Goal: Transaction & Acquisition: Subscribe to service/newsletter

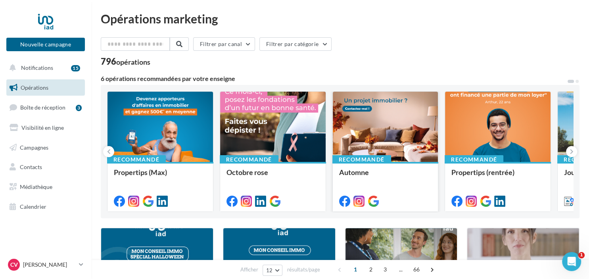
click at [375, 131] on div at bounding box center [386, 127] width 106 height 71
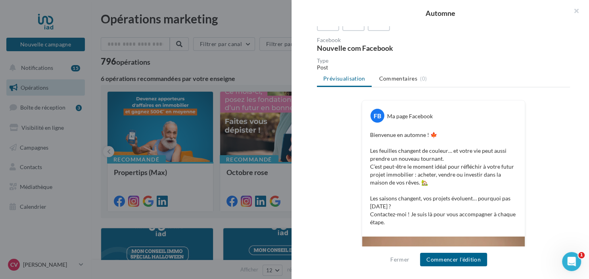
scroll to position [80, 0]
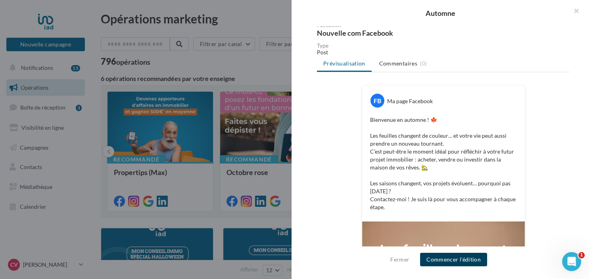
click at [459, 256] on button "Commencer l'édition" at bounding box center [453, 259] width 67 height 13
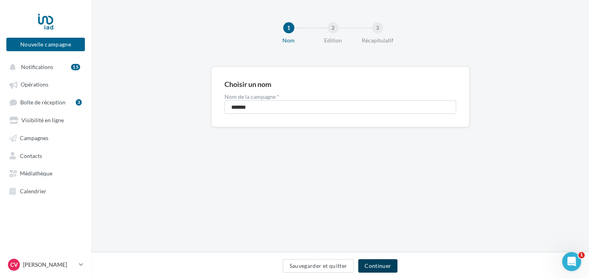
click at [383, 265] on button "Continuer" at bounding box center [377, 265] width 39 height 13
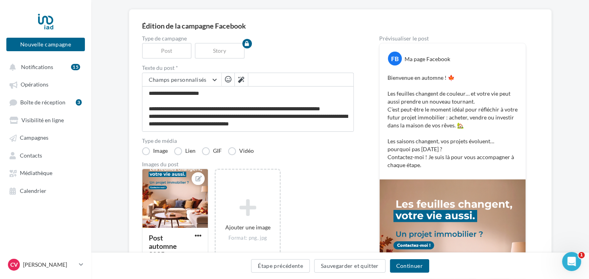
scroll to position [84, 0]
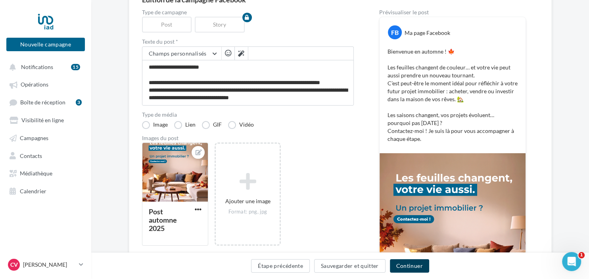
click at [411, 264] on button "Continuer" at bounding box center [409, 265] width 39 height 13
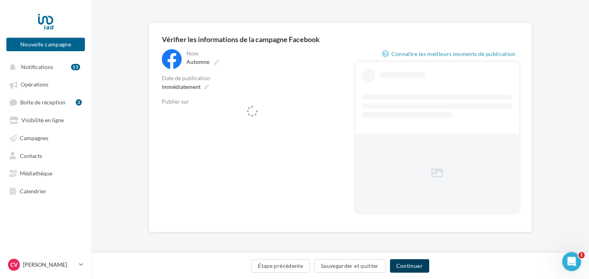
scroll to position [44, 0]
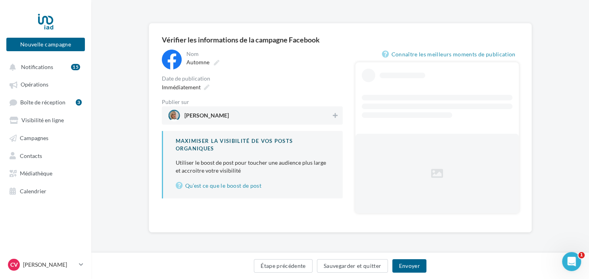
drag, startPoint x: 272, startPoint y: 117, endPoint x: 284, endPoint y: 108, distance: 15.3
click at [279, 110] on div "Céline victor" at bounding box center [252, 115] width 181 height 18
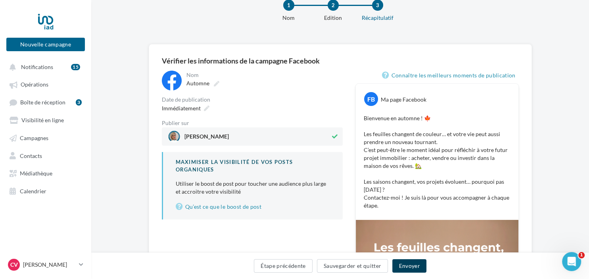
drag, startPoint x: 413, startPoint y: 267, endPoint x: 406, endPoint y: 267, distance: 7.5
click at [413, 267] on button "Envoyer" at bounding box center [409, 265] width 34 height 13
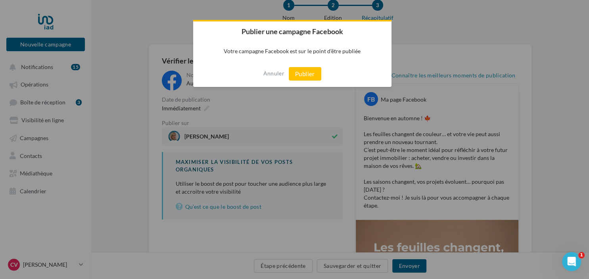
click at [304, 65] on div "Annuler Publier" at bounding box center [292, 74] width 198 height 26
click at [303, 74] on button "Publier" at bounding box center [305, 73] width 33 height 13
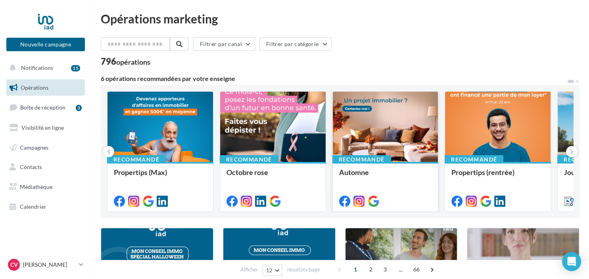
click at [404, 135] on div at bounding box center [386, 127] width 106 height 71
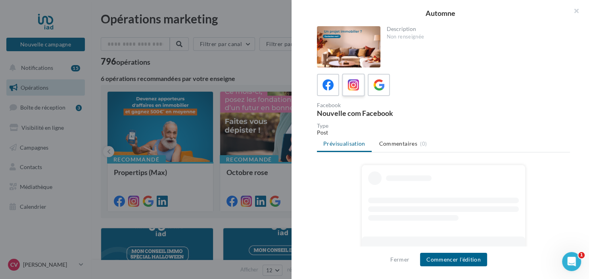
click at [356, 91] on div at bounding box center [353, 85] width 15 height 15
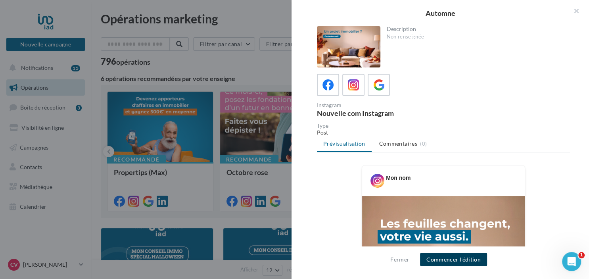
click at [461, 260] on button "Commencer l'édition" at bounding box center [453, 259] width 67 height 13
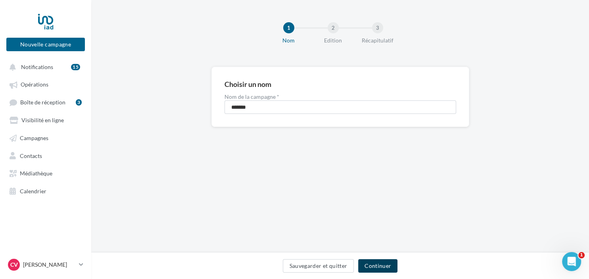
click at [380, 269] on button "Continuer" at bounding box center [377, 265] width 39 height 13
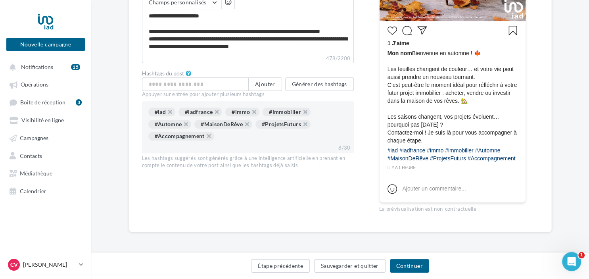
scroll to position [30, 0]
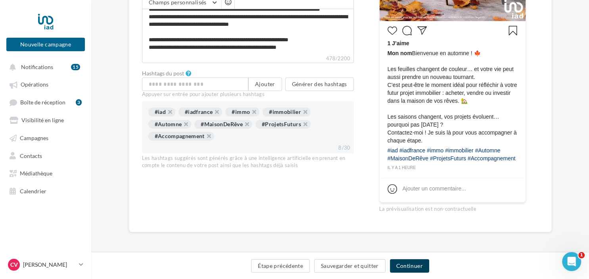
click at [411, 268] on button "Continuer" at bounding box center [409, 265] width 39 height 13
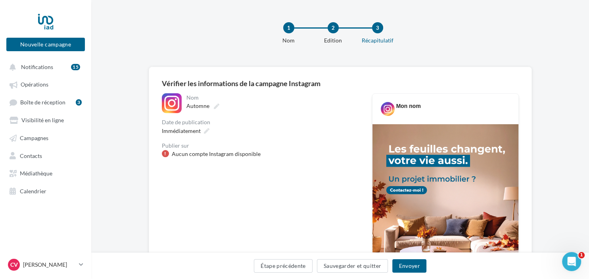
click at [215, 153] on div "Aucun compte Instagram disponible" at bounding box center [216, 154] width 89 height 8
click at [206, 131] on icon at bounding box center [207, 131] width 6 height 6
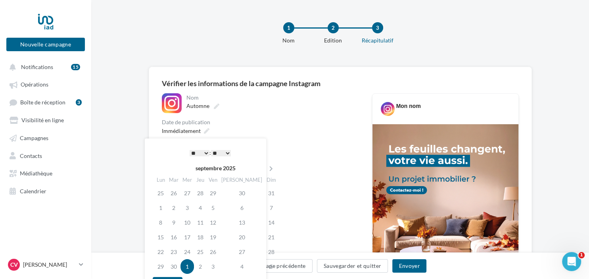
click at [195, 157] on div "* * * * * * * * * * ** ** ** ** ** ** ** ** ** ** ** ** ** ** : ** ** ** ** ** …" at bounding box center [210, 153] width 80 height 12
click at [277, 136] on div "Immédiatement" at bounding box center [261, 131] width 198 height 12
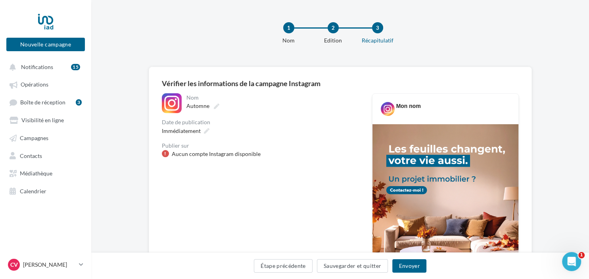
drag, startPoint x: 251, startPoint y: 158, endPoint x: 265, endPoint y: 160, distance: 14.4
click at [250, 158] on div "Aucun compte Instagram disponible" at bounding box center [216, 154] width 89 height 8
click at [36, 69] on span "Notifications" at bounding box center [37, 66] width 32 height 7
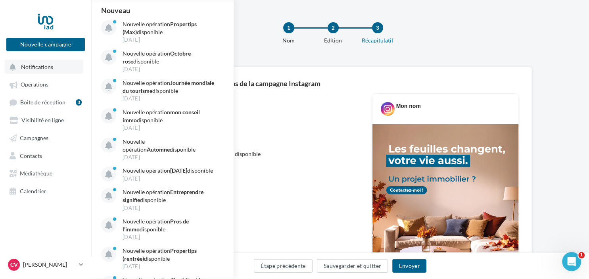
click at [37, 65] on span "Notifications" at bounding box center [37, 66] width 32 height 7
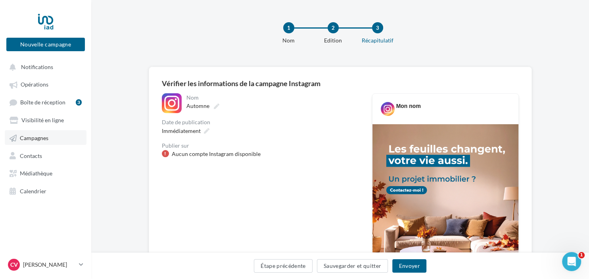
click at [30, 143] on link "Campagnes" at bounding box center [46, 137] width 82 height 14
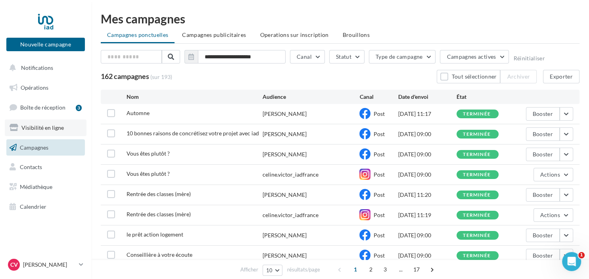
click at [39, 125] on span "Visibilité en ligne" at bounding box center [42, 127] width 42 height 7
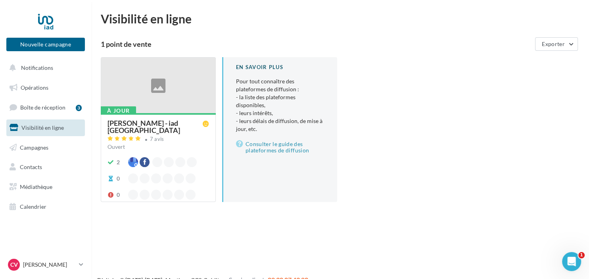
scroll to position [13, 0]
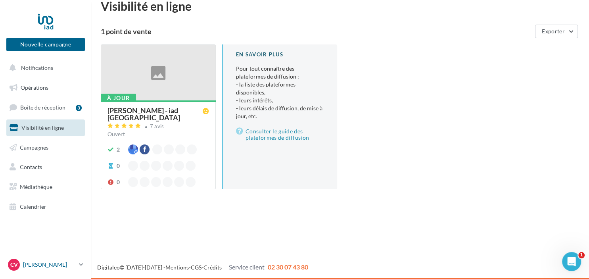
click at [37, 265] on p "[PERSON_NAME]" at bounding box center [49, 265] width 53 height 8
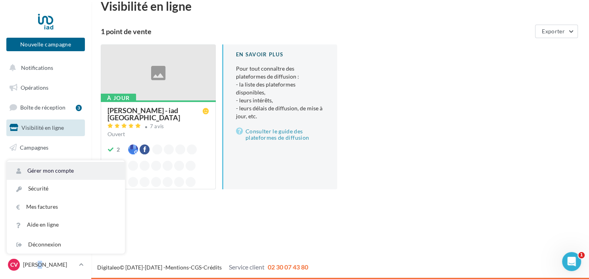
click at [45, 175] on link "Gérer mon compte" at bounding box center [66, 171] width 118 height 18
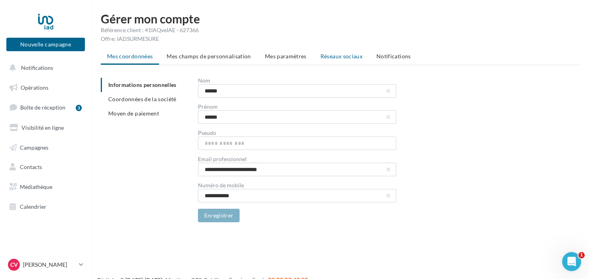
click at [339, 59] on span "Réseaux sociaux" at bounding box center [342, 56] width 42 height 7
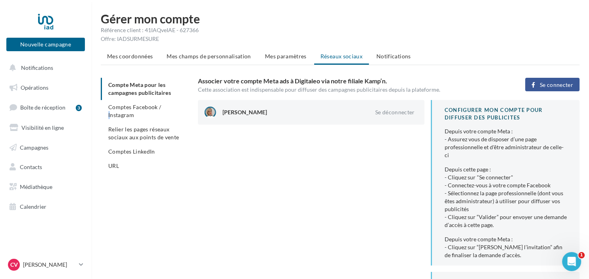
click at [131, 110] on li "Comptes Facebook / Instagram" at bounding box center [146, 111] width 91 height 22
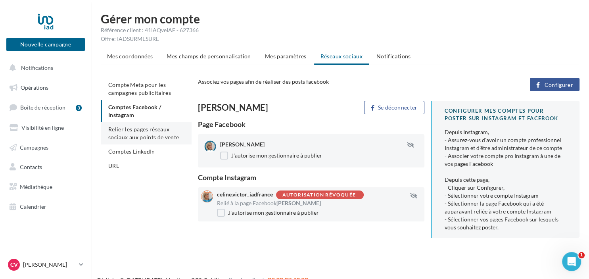
click at [143, 135] on span "Relier les pages réseaux sociaux aux points de vente" at bounding box center [143, 133] width 71 height 15
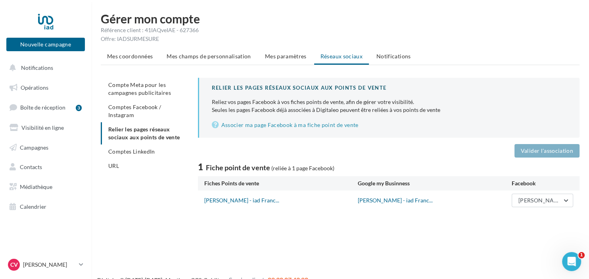
click at [142, 147] on li "Comptes LinkedIn" at bounding box center [146, 151] width 91 height 14
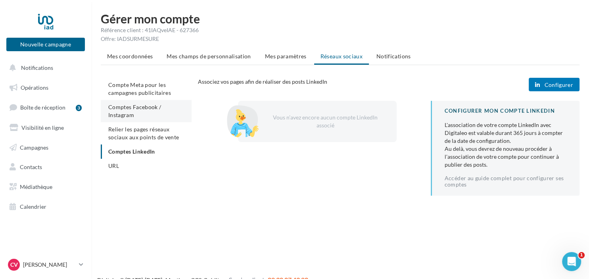
click at [137, 111] on li "Comptes Facebook / Instagram" at bounding box center [146, 111] width 91 height 22
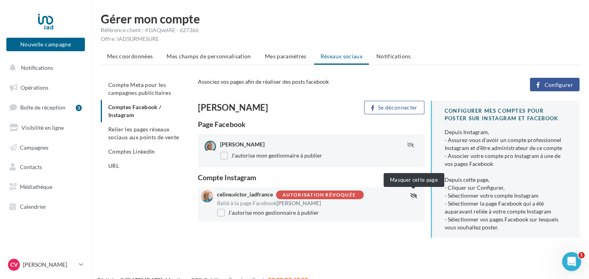
click at [409, 196] on button "button" at bounding box center [414, 195] width 20 height 6
click at [219, 211] on label "J'autorise mon gestionnaire à publier" at bounding box center [268, 213] width 102 height 8
click at [221, 214] on label "J'autorise mon gestionnaire à publier" at bounding box center [268, 213] width 102 height 8
click at [311, 196] on div "Autorisation révoquée" at bounding box center [319, 194] width 73 height 5
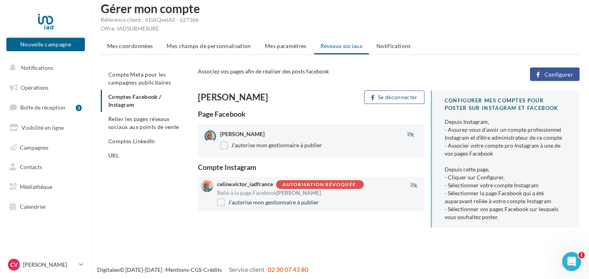
scroll to position [13, 0]
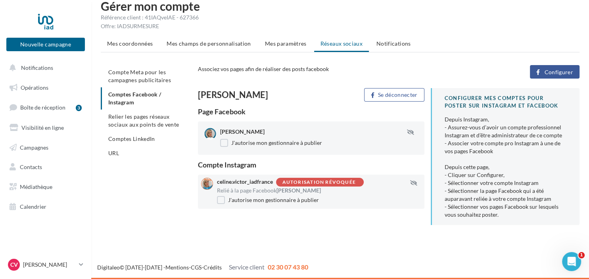
click at [558, 64] on div "Mes coordonnées Mes champs de personnalisation Mes paramètres Réseaux sociaux N…" at bounding box center [340, 134] width 479 height 195
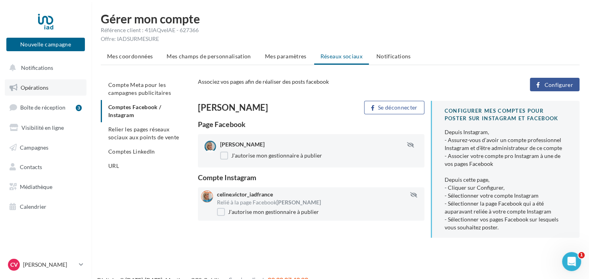
click at [42, 90] on span "Opérations" at bounding box center [35, 87] width 28 height 7
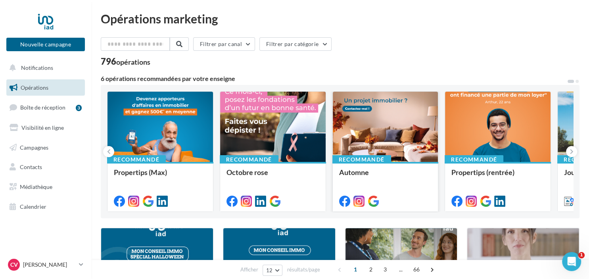
click at [432, 121] on div at bounding box center [386, 127] width 106 height 71
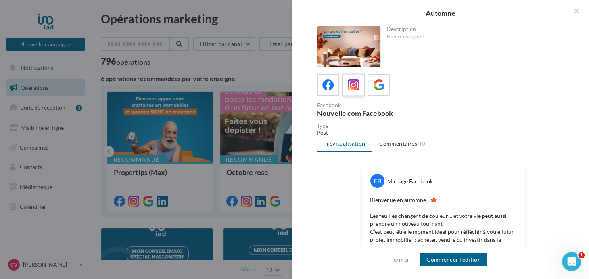
click at [355, 82] on icon at bounding box center [354, 85] width 12 height 12
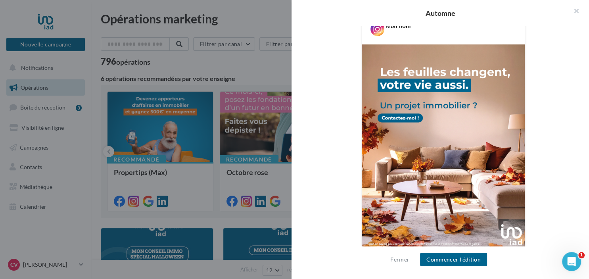
scroll to position [312, 0]
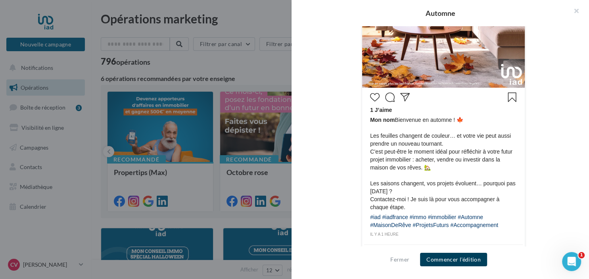
click at [451, 259] on button "Commencer l'édition" at bounding box center [453, 259] width 67 height 13
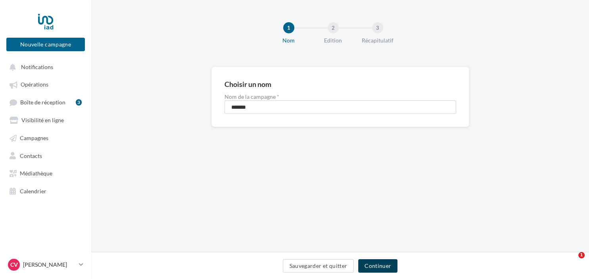
drag, startPoint x: 377, startPoint y: 267, endPoint x: 386, endPoint y: 263, distance: 10.5
click at [375, 266] on button "Continuer" at bounding box center [377, 265] width 39 height 13
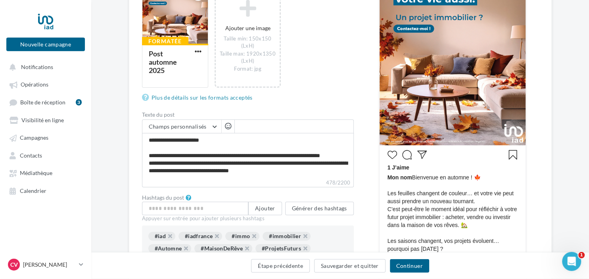
scroll to position [293, 0]
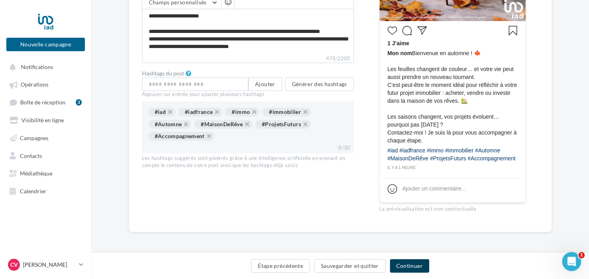
click at [420, 265] on button "Continuer" at bounding box center [409, 265] width 39 height 13
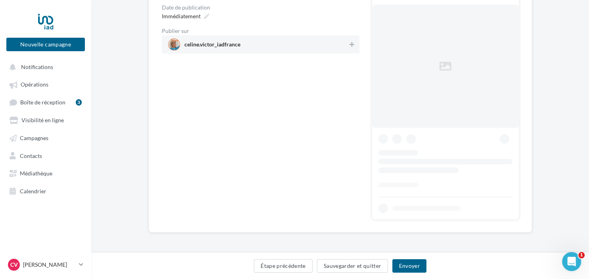
click at [220, 45] on span "celine.victor_iadfrance" at bounding box center [212, 46] width 56 height 9
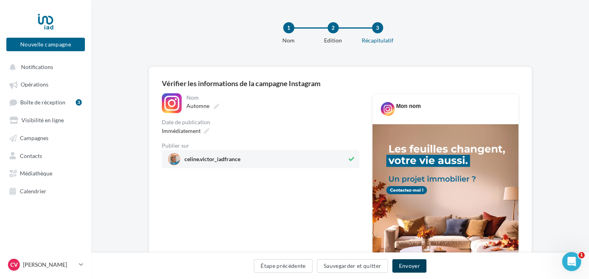
click at [415, 263] on button "Envoyer" at bounding box center [409, 265] width 34 height 13
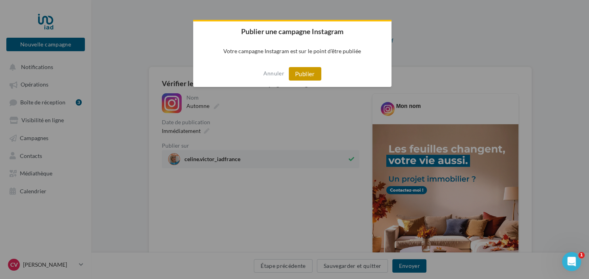
click at [311, 71] on button "Publier" at bounding box center [305, 73] width 33 height 13
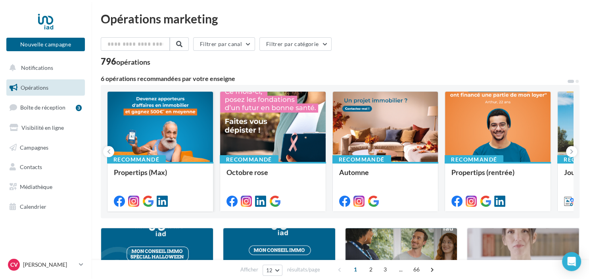
click at [179, 120] on div at bounding box center [161, 127] width 106 height 71
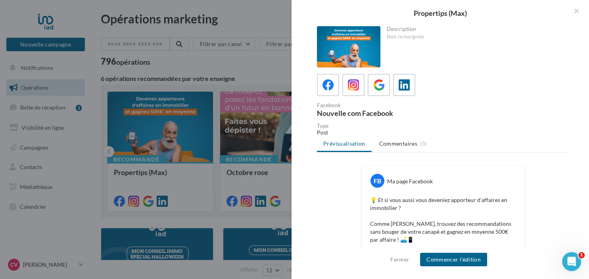
scroll to position [120, 0]
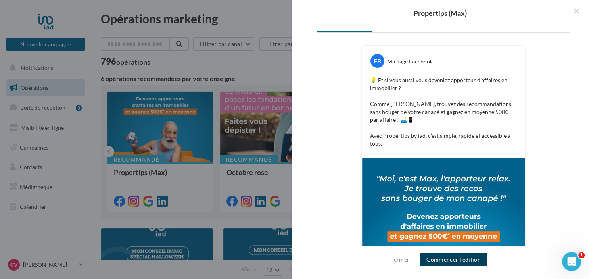
click at [454, 256] on button "Commencer l'édition" at bounding box center [453, 259] width 67 height 13
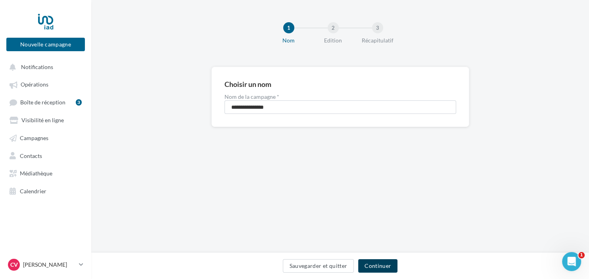
click at [378, 261] on button "Continuer" at bounding box center [377, 265] width 39 height 13
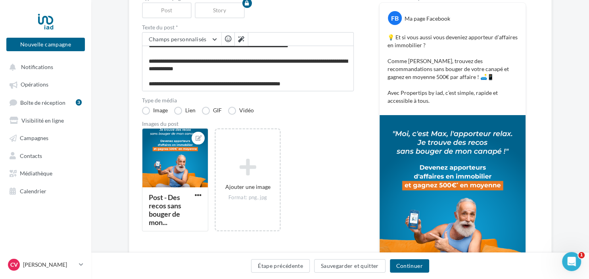
scroll to position [84, 0]
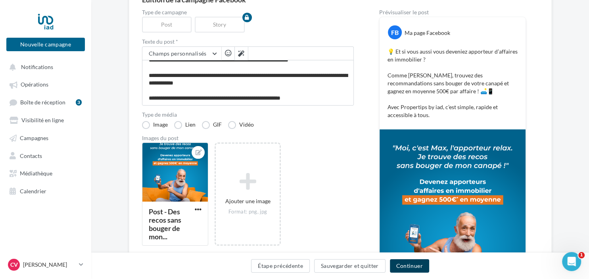
click at [407, 265] on button "Continuer" at bounding box center [409, 265] width 39 height 13
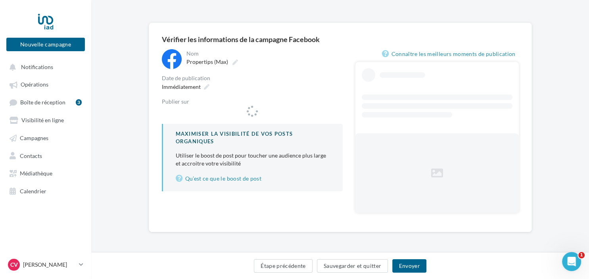
scroll to position [44, 0]
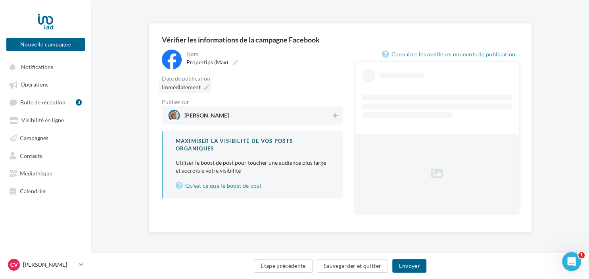
click at [204, 90] on icon at bounding box center [207, 88] width 6 height 6
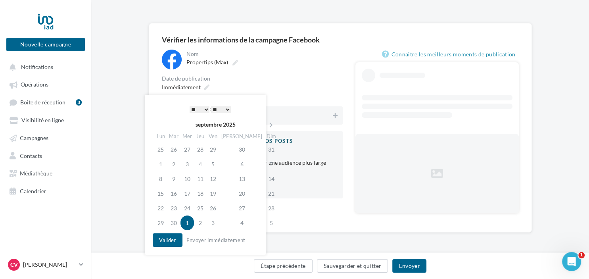
scroll to position [23, 0]
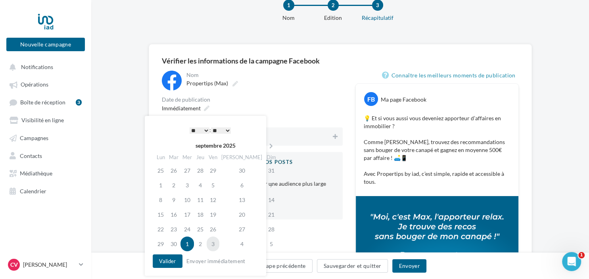
click at [218, 245] on td "3" at bounding box center [213, 243] width 13 height 15
click at [219, 244] on td "3" at bounding box center [213, 243] width 13 height 15
click at [205, 131] on select "* * * * * * * * * * ** ** ** ** ** ** ** ** ** ** ** ** ** **" at bounding box center [200, 130] width 20 height 6
click at [190, 127] on select "* * * * * * * * * * ** ** ** ** ** ** ** ** ** ** ** ** ** **" at bounding box center [200, 130] width 20 height 6
click at [211, 127] on select "** ** ** ** ** **" at bounding box center [221, 130] width 20 height 6
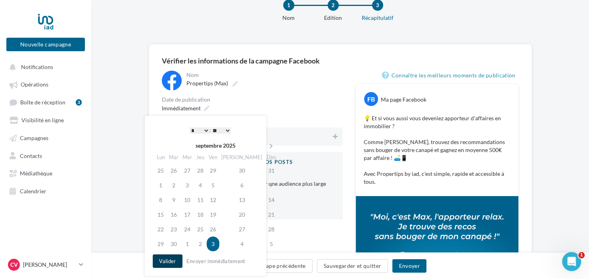
click at [167, 258] on button "Valider" at bounding box center [167, 260] width 29 height 13
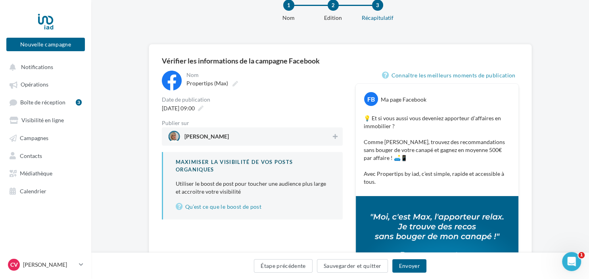
click at [223, 136] on span "[PERSON_NAME]" at bounding box center [249, 137] width 163 height 12
click at [411, 263] on button "Envoyer" at bounding box center [409, 265] width 34 height 13
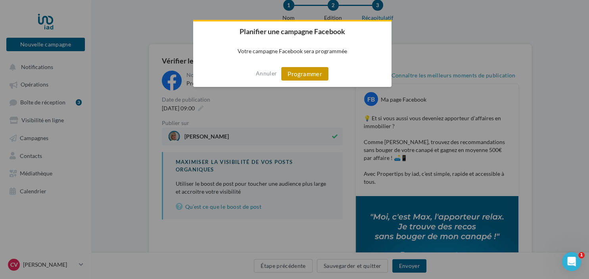
click at [312, 74] on button "Programmer" at bounding box center [304, 73] width 47 height 13
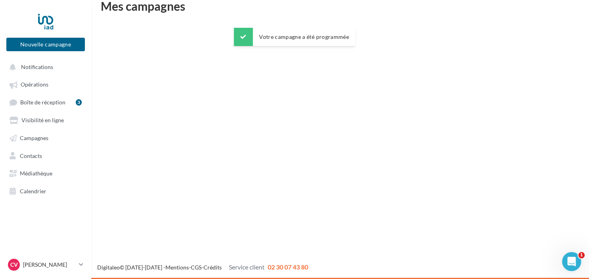
scroll to position [13, 0]
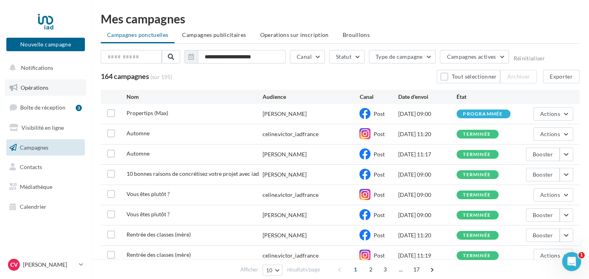
click at [59, 88] on link "Opérations" at bounding box center [46, 87] width 82 height 17
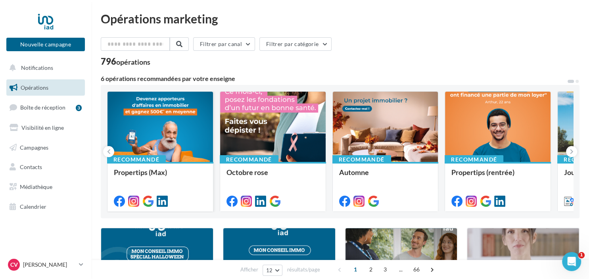
click at [135, 127] on div at bounding box center [161, 127] width 106 height 71
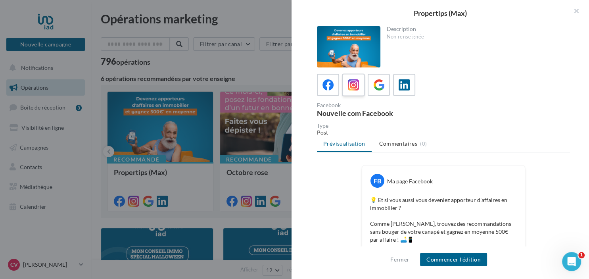
click at [361, 85] on label at bounding box center [353, 84] width 23 height 23
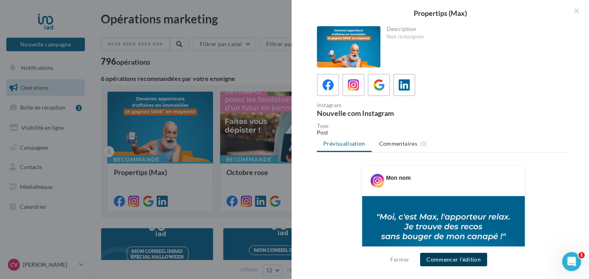
click at [452, 261] on button "Commencer l'édition" at bounding box center [453, 259] width 67 height 13
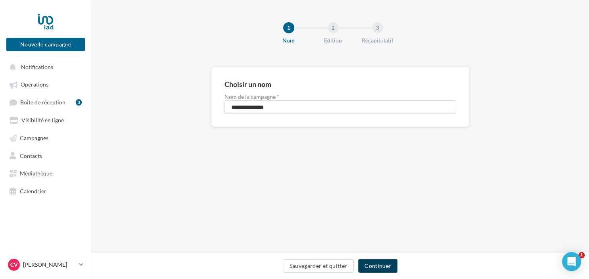
click at [391, 264] on button "Continuer" at bounding box center [377, 265] width 39 height 13
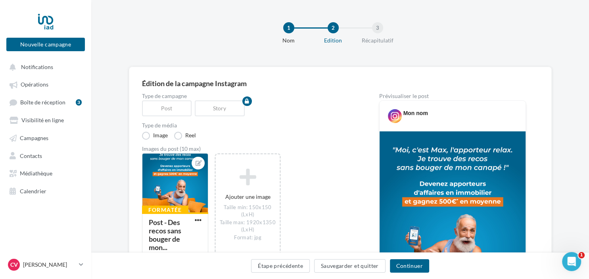
scroll to position [125, 0]
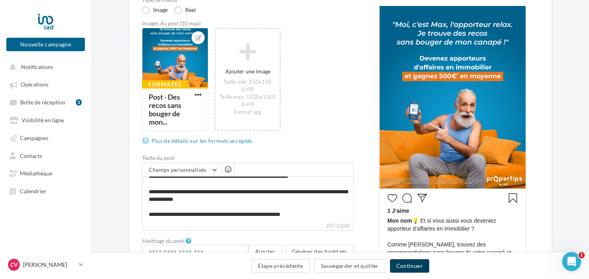
click at [409, 262] on button "Continuer" at bounding box center [409, 265] width 39 height 13
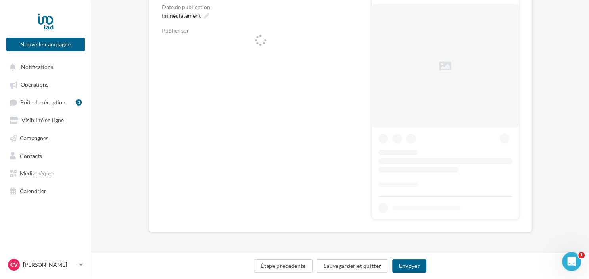
scroll to position [115, 0]
click at [419, 266] on button "Envoyer" at bounding box center [409, 265] width 34 height 13
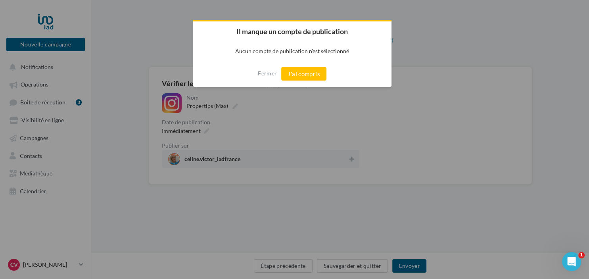
scroll to position [0, 0]
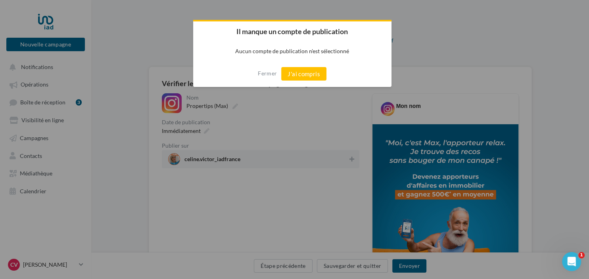
click at [288, 136] on div at bounding box center [294, 139] width 589 height 279
drag, startPoint x: 277, startPoint y: 75, endPoint x: 270, endPoint y: 78, distance: 7.3
click at [275, 75] on button "Fermer" at bounding box center [267, 73] width 19 height 13
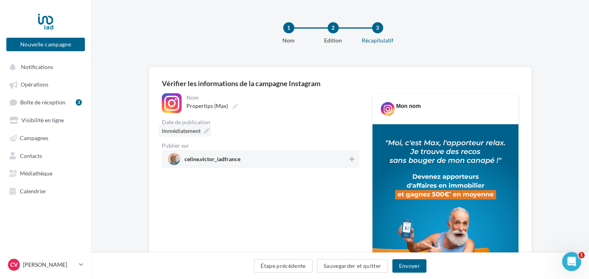
click at [201, 131] on div "Immédiatement" at bounding box center [185, 131] width 52 height 12
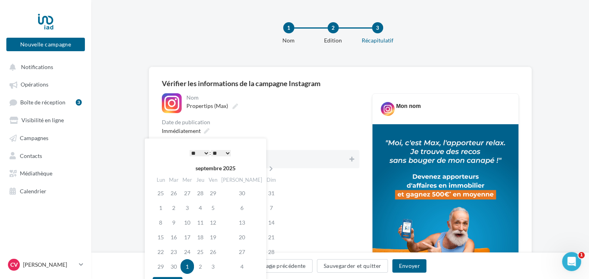
click at [212, 267] on table "septembre 2025 Lun Mar Mer Jeu Ven Sam Dim 25 26 27 28 29 30 31 1 2 3 4 5 6 7 8…" at bounding box center [216, 217] width 124 height 111
click at [219, 267] on td "3" at bounding box center [213, 266] width 13 height 15
drag, startPoint x: 293, startPoint y: 135, endPoint x: 230, endPoint y: 144, distance: 64.1
click at [293, 134] on div "Immédiatement" at bounding box center [261, 131] width 198 height 12
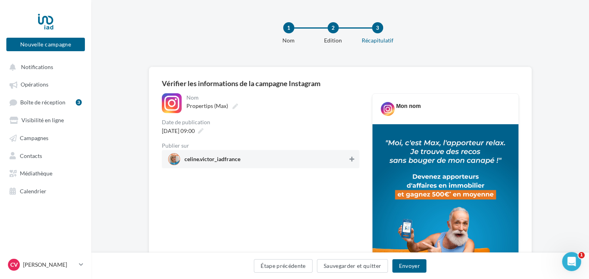
click at [346, 163] on span "celine.victor_iadfrance" at bounding box center [258, 159] width 180 height 12
click at [408, 261] on button "Envoyer" at bounding box center [409, 265] width 34 height 13
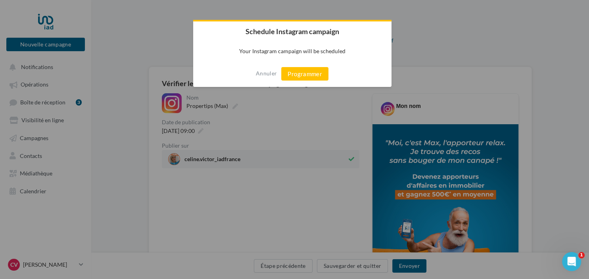
click at [323, 63] on div "Annuler Programmer" at bounding box center [292, 74] width 198 height 26
click at [315, 73] on button "Programmer" at bounding box center [304, 73] width 47 height 13
